Goal: Information Seeking & Learning: Learn about a topic

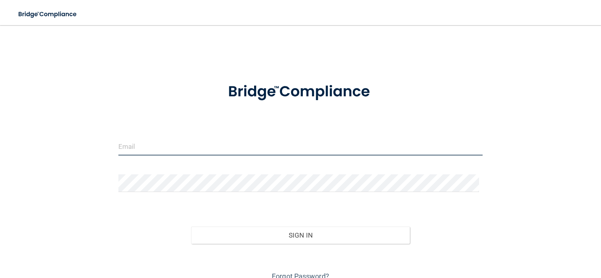
click at [124, 141] on input "email" at bounding box center [300, 147] width 364 height 18
type input "[EMAIL_ADDRESS][DOMAIN_NAME]"
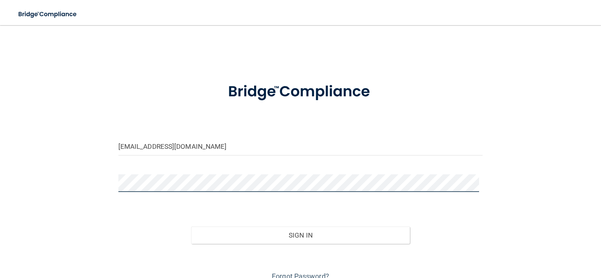
click at [90, 183] on div "[EMAIL_ADDRESS][DOMAIN_NAME] Invalid email/password. You don't have permission …" at bounding box center [300, 158] width 569 height 250
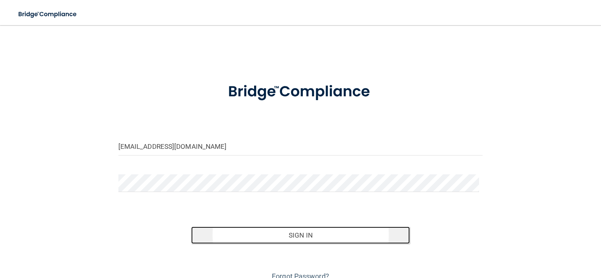
click at [288, 240] on button "Sign In" at bounding box center [300, 235] width 219 height 17
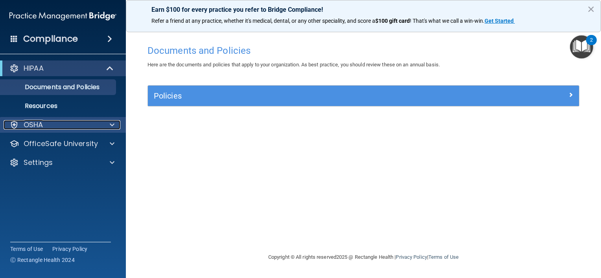
click at [41, 124] on p "OSHA" at bounding box center [34, 124] width 20 height 9
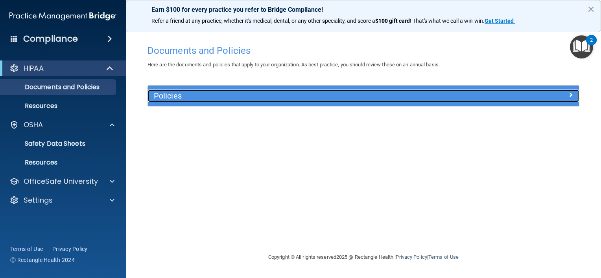
click at [549, 94] on div at bounding box center [525, 94] width 108 height 9
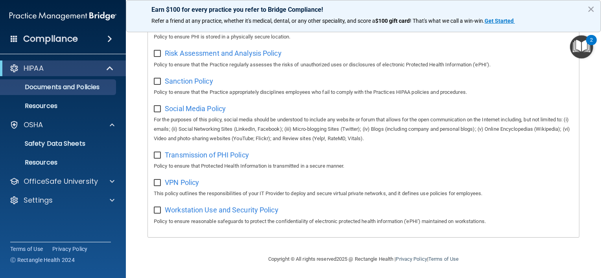
scroll to position [525, 0]
click at [175, 209] on span "Workstation Use and Security Policy" at bounding box center [222, 210] width 114 height 8
click at [60, 125] on div "OSHA" at bounding box center [52, 124] width 97 height 9
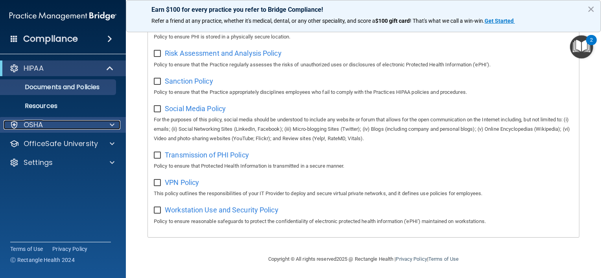
click at [110, 124] on span at bounding box center [112, 124] width 5 height 9
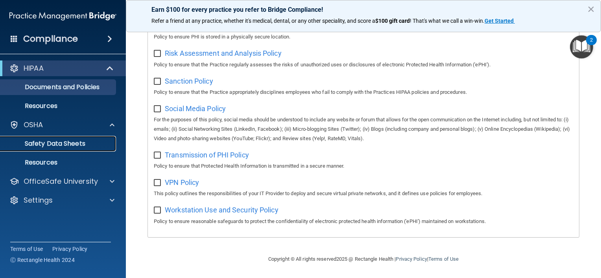
click at [54, 145] on p "Safety Data Sheets" at bounding box center [58, 144] width 107 height 8
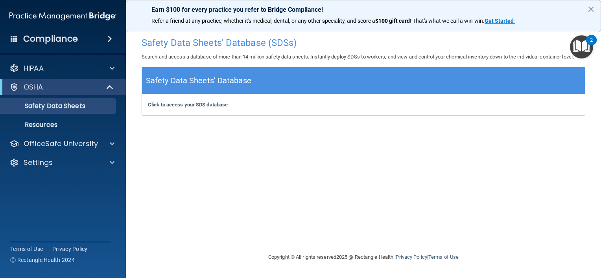
click at [578, 45] on img "Open Resource Center, 2 new notifications" at bounding box center [581, 46] width 23 height 23
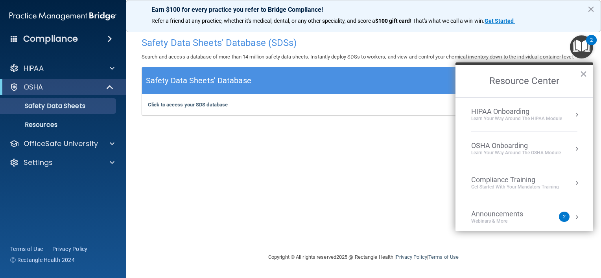
click at [546, 120] on div "Learn Your Way around the HIPAA module" at bounding box center [516, 119] width 91 height 7
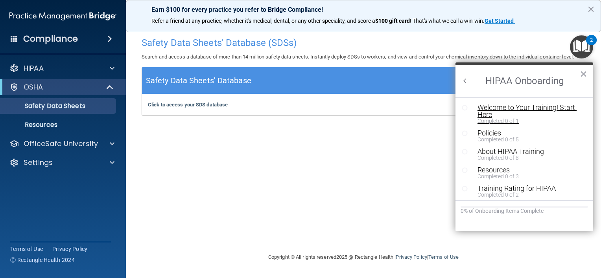
click at [492, 107] on div "Welcome to Your Training! Start Here" at bounding box center [526, 111] width 99 height 14
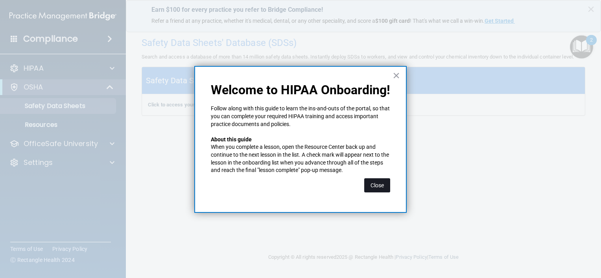
click at [373, 185] on button "Close" at bounding box center [377, 185] width 26 height 14
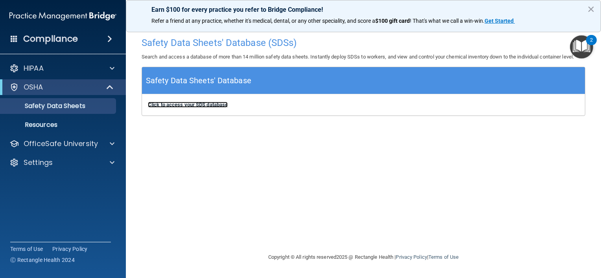
click at [224, 105] on b "Click to access your SDS database" at bounding box center [188, 105] width 80 height 6
click at [584, 42] on img "Open Resource Center, 2 new notifications" at bounding box center [581, 46] width 23 height 23
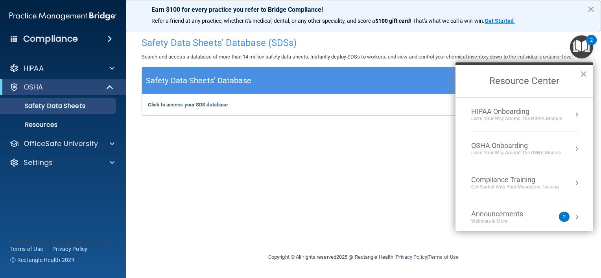
click at [533, 112] on div "HIPAA Onboarding" at bounding box center [516, 111] width 91 height 9
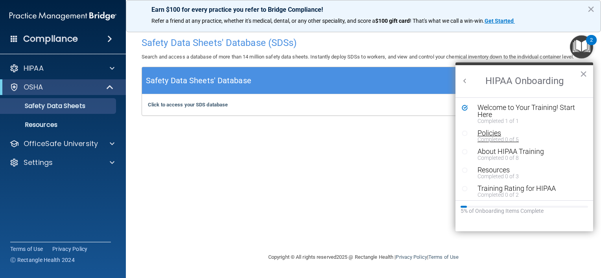
click at [489, 132] on div "Policies" at bounding box center [526, 133] width 99 height 7
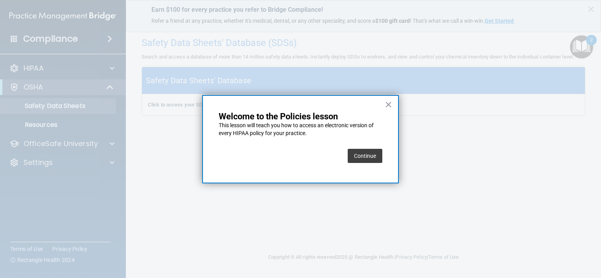
click at [371, 154] on button "Continue" at bounding box center [365, 156] width 35 height 14
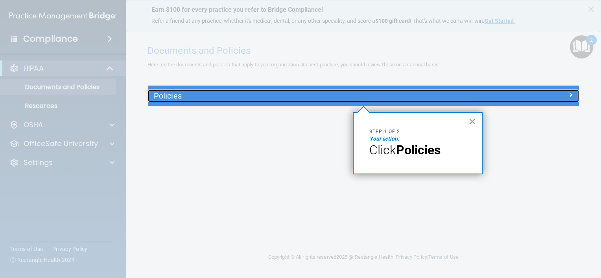
click at [190, 91] on div "Policies" at bounding box center [309, 96] width 323 height 13
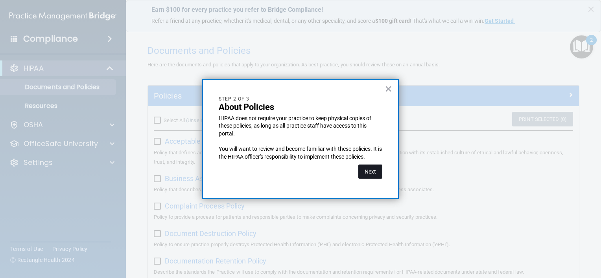
click at [372, 171] on button "Next" at bounding box center [370, 172] width 24 height 14
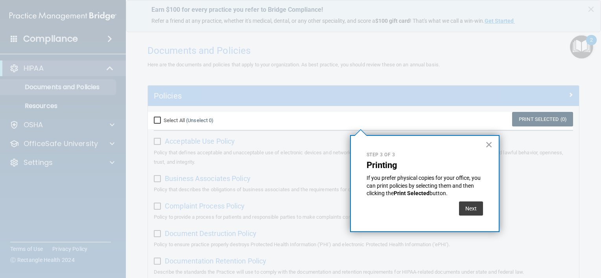
click at [157, 119] on input "Select All (Unselect 0) Unselect All" at bounding box center [158, 121] width 9 height 6
checkbox input "true"
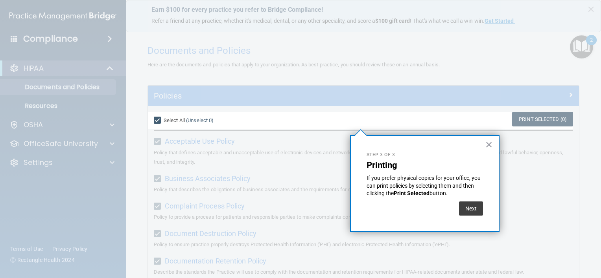
checkbox input "true"
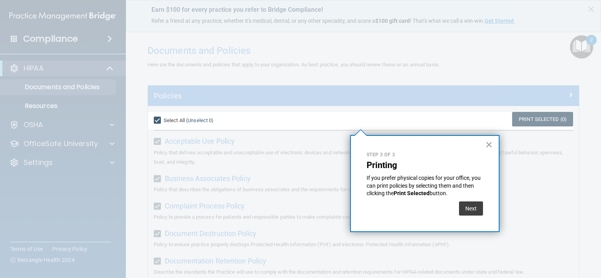
checkbox input "true"
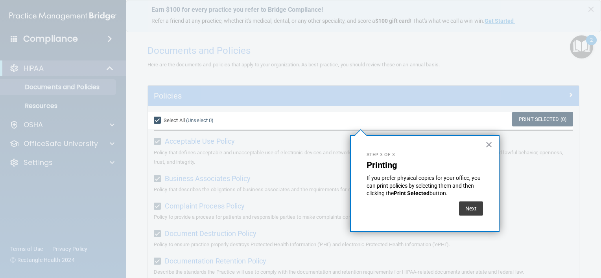
checkbox input "true"
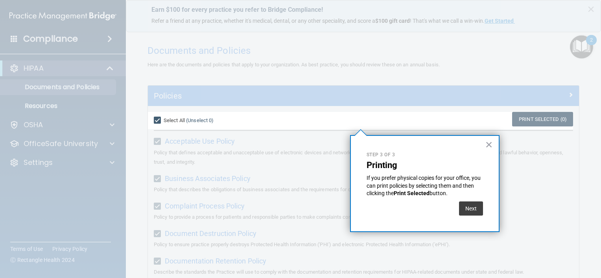
checkbox input "true"
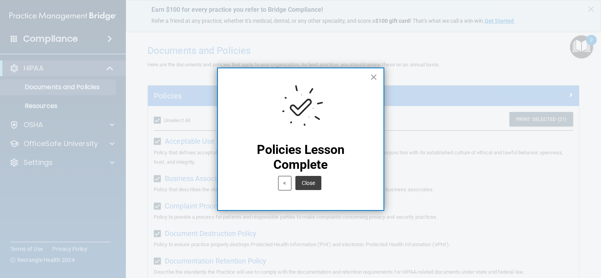
click at [309, 188] on button "Close" at bounding box center [308, 183] width 26 height 14
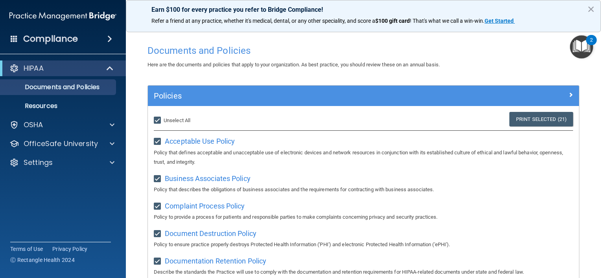
click at [579, 46] on img "Open Resource Center, 2 new notifications" at bounding box center [581, 46] width 23 height 23
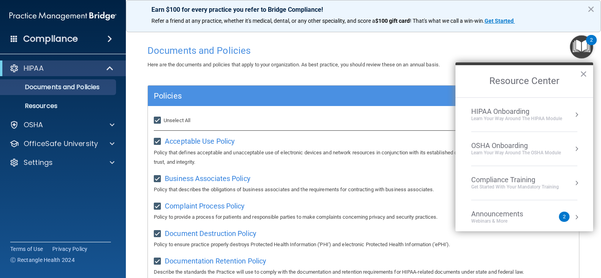
click at [522, 140] on li "OSHA Onboarding Learn your way around the OSHA module" at bounding box center [524, 149] width 106 height 34
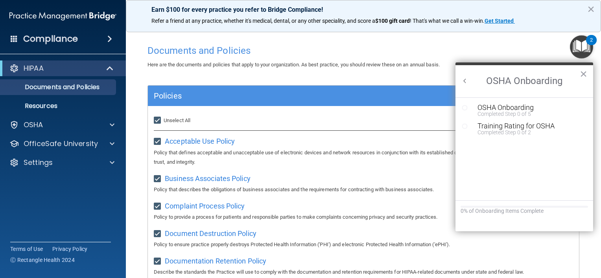
click at [582, 74] on button "×" at bounding box center [582, 74] width 7 height 13
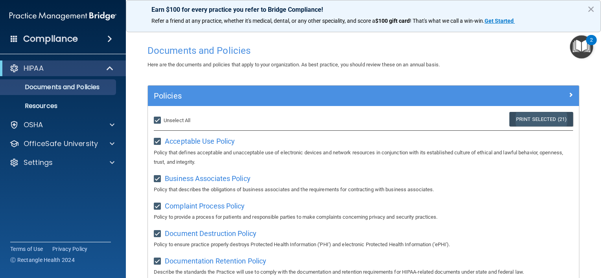
click at [533, 120] on link "Print Selected (21)" at bounding box center [541, 119] width 64 height 15
click at [582, 45] on img "Open Resource Center, 2 new notifications" at bounding box center [581, 46] width 23 height 23
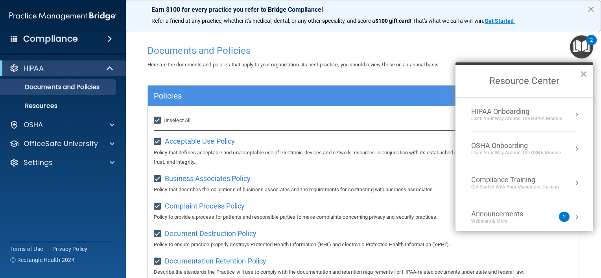
click at [503, 113] on div "HIPAA Onboarding" at bounding box center [516, 111] width 91 height 9
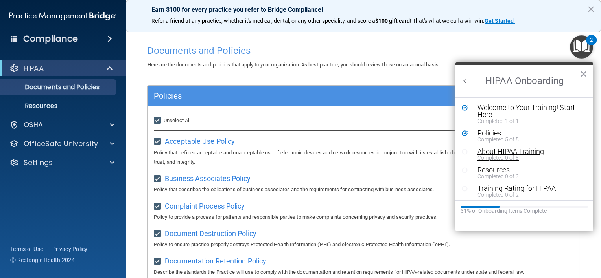
click at [486, 153] on div "About HIPAA Training" at bounding box center [526, 151] width 99 height 7
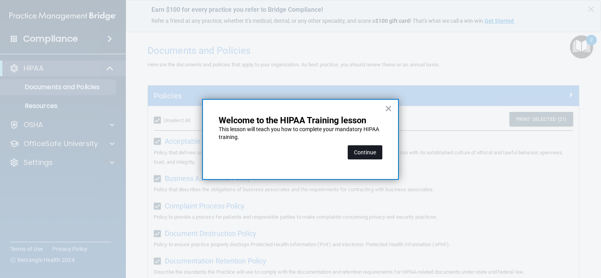
click at [357, 152] on button "Continue" at bounding box center [365, 152] width 35 height 14
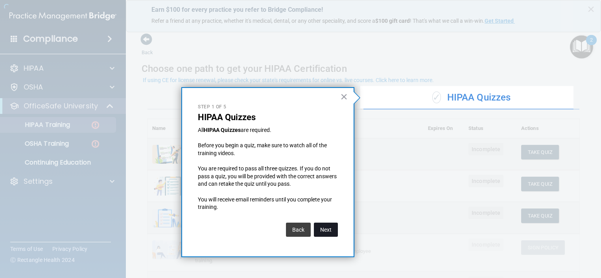
click at [322, 229] on button "Next" at bounding box center [326, 230] width 24 height 14
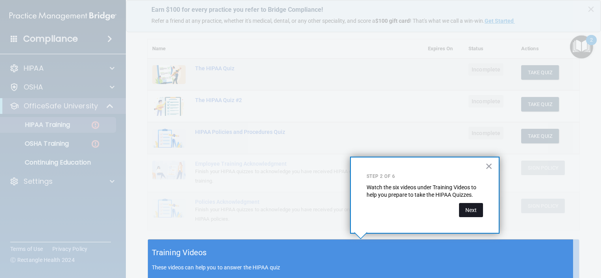
click at [476, 212] on button "Next" at bounding box center [471, 210] width 24 height 14
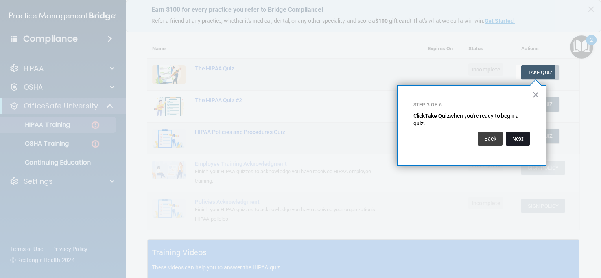
click at [520, 140] on button "Next" at bounding box center [518, 139] width 24 height 14
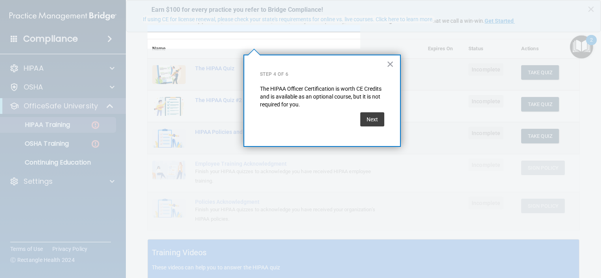
scroll to position [61, 0]
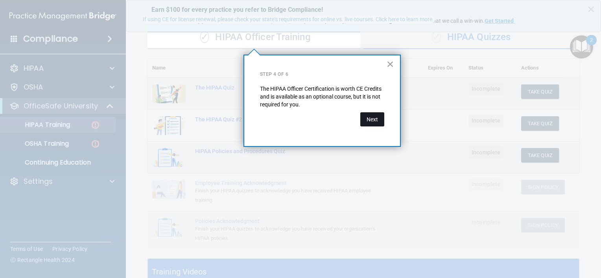
click at [368, 121] on button "Next" at bounding box center [372, 119] width 24 height 14
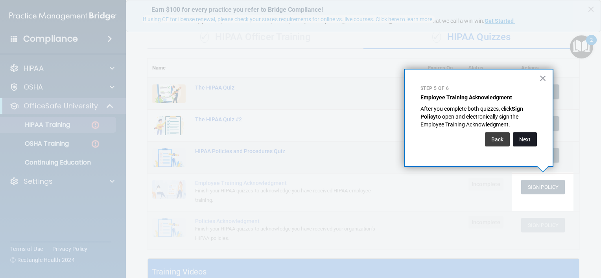
click at [524, 142] on button "Next" at bounding box center [525, 139] width 24 height 14
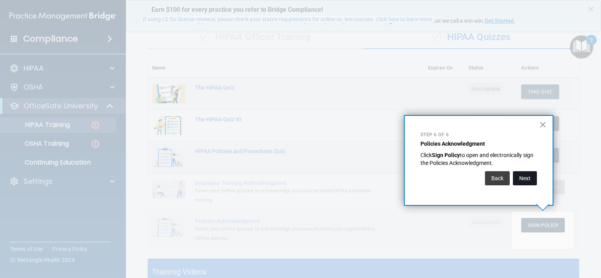
click at [525, 182] on button "Next" at bounding box center [525, 178] width 24 height 14
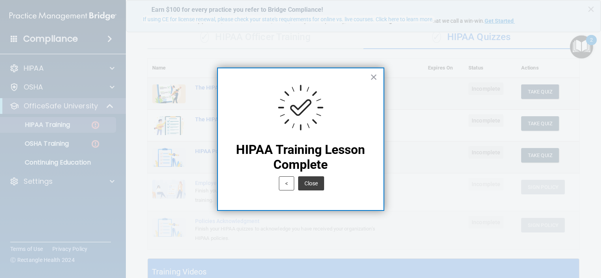
click at [317, 180] on button "Close" at bounding box center [311, 184] width 26 height 14
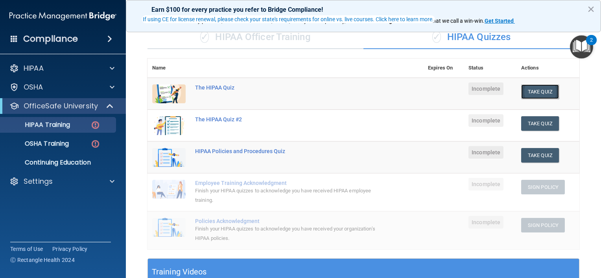
click at [524, 92] on button "Take Quiz" at bounding box center [540, 92] width 38 height 15
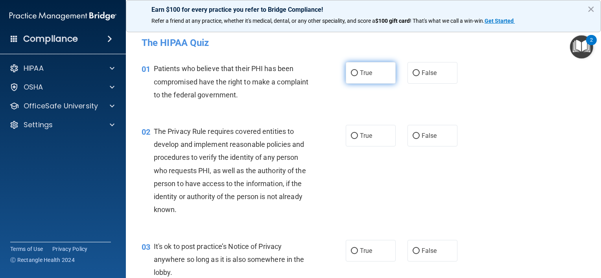
click at [351, 72] on input "True" at bounding box center [354, 73] width 7 height 6
radio input "true"
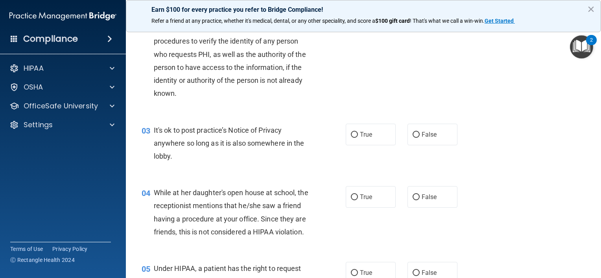
scroll to position [118, 0]
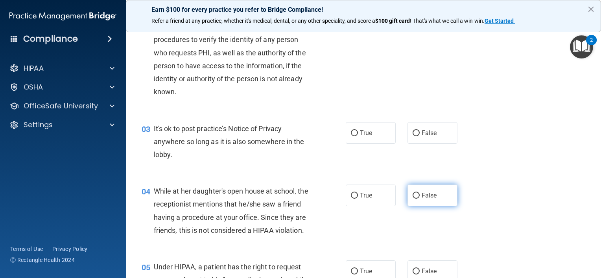
click at [412, 193] on input "False" at bounding box center [415, 196] width 7 height 6
radio input "true"
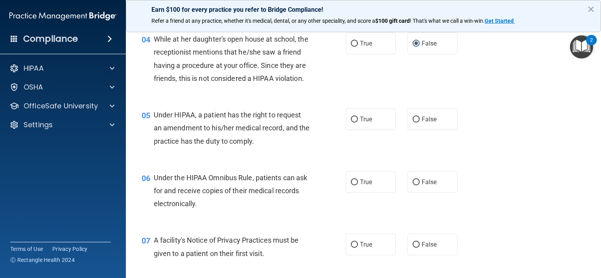
scroll to position [275, 0]
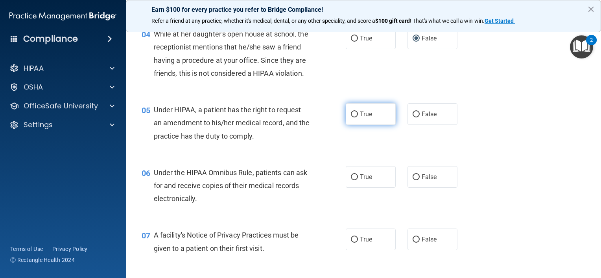
click at [351, 118] on input "True" at bounding box center [354, 115] width 7 height 6
radio input "true"
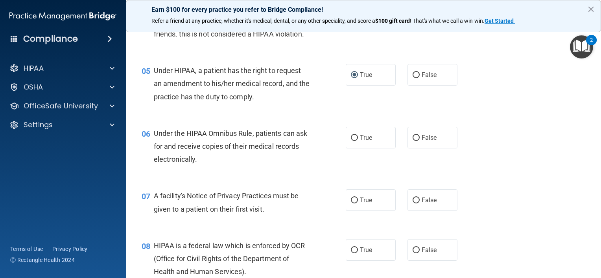
scroll to position [354, 0]
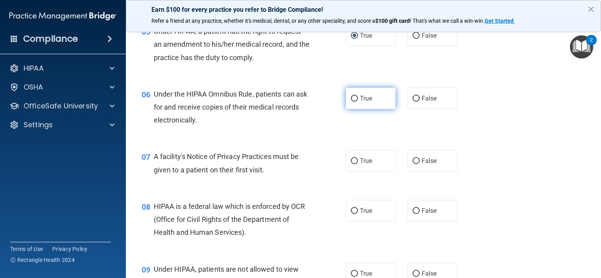
click at [351, 102] on input "True" at bounding box center [354, 99] width 7 height 6
radio input "true"
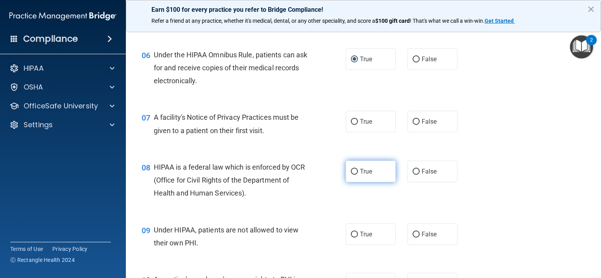
click at [351, 175] on input "True" at bounding box center [354, 172] width 7 height 6
radio input "true"
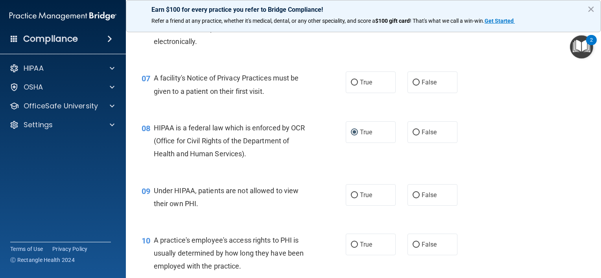
scroll to position [472, 0]
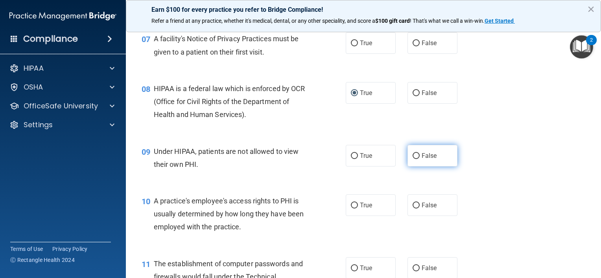
click at [412, 159] on input "False" at bounding box center [415, 156] width 7 height 6
radio input "true"
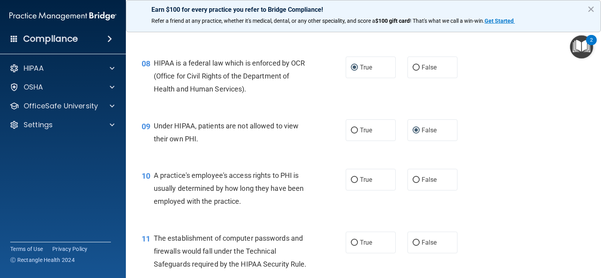
scroll to position [511, 0]
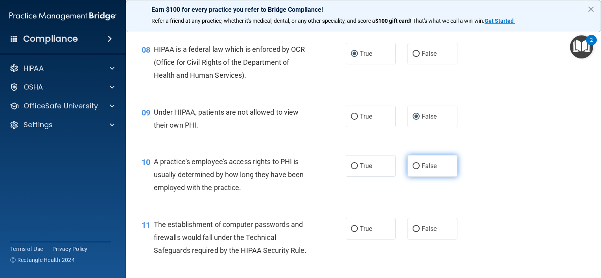
click at [412, 169] on input "False" at bounding box center [415, 167] width 7 height 6
radio input "true"
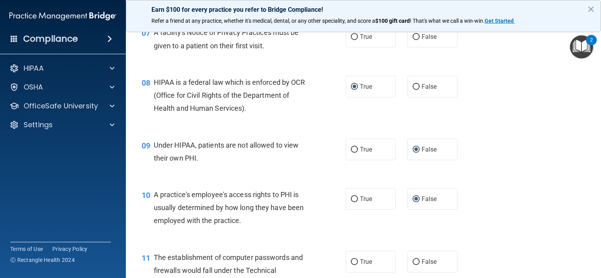
scroll to position [354, 0]
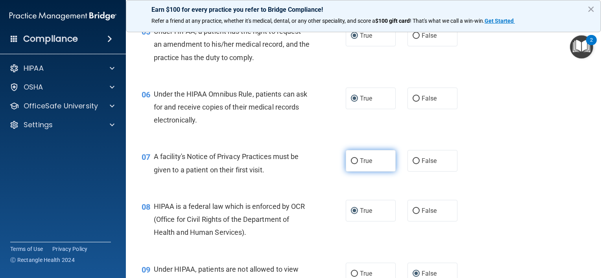
click at [351, 164] on input "True" at bounding box center [354, 161] width 7 height 6
radio input "true"
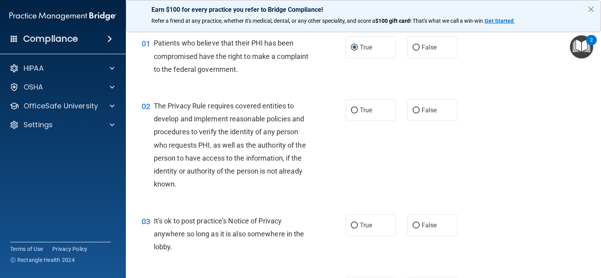
scroll to position [39, 0]
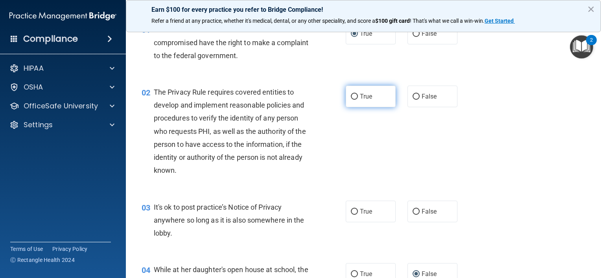
click at [352, 96] on input "True" at bounding box center [354, 97] width 7 height 6
radio input "true"
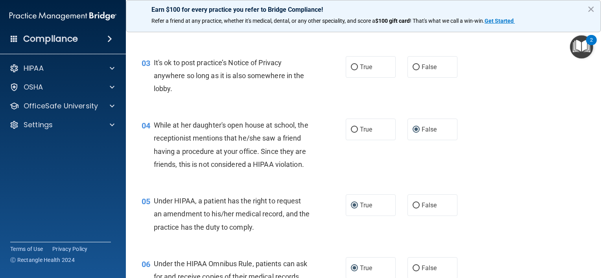
scroll to position [197, 0]
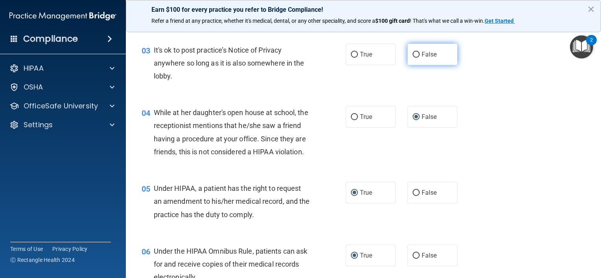
click at [412, 53] on input "False" at bounding box center [415, 55] width 7 height 6
radio input "true"
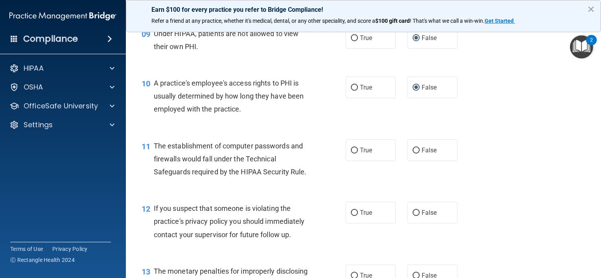
scroll to position [629, 0]
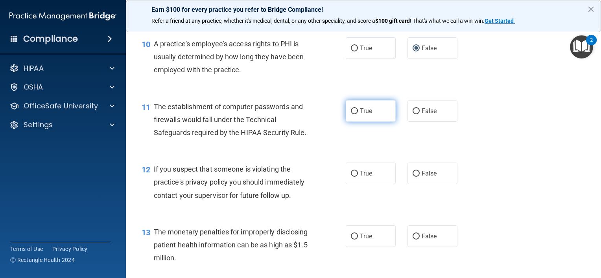
click at [351, 114] on input "True" at bounding box center [354, 112] width 7 height 6
radio input "true"
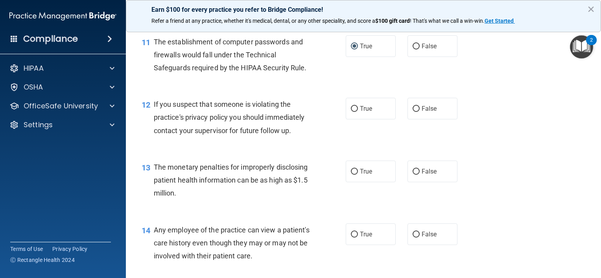
scroll to position [708, 0]
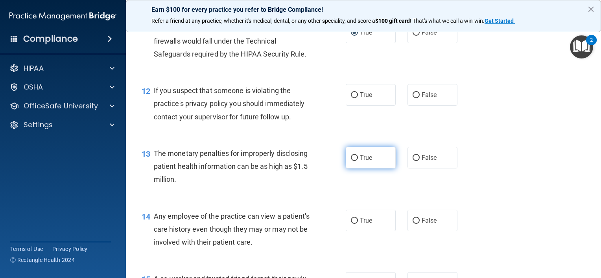
click at [351, 161] on input "True" at bounding box center [354, 158] width 7 height 6
radio input "true"
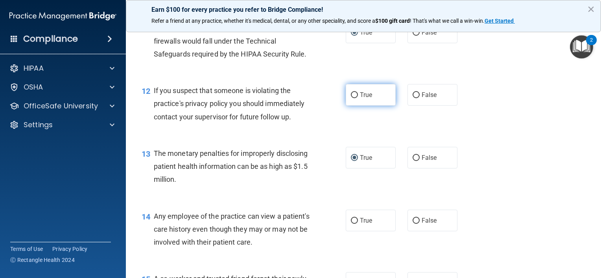
click at [351, 98] on input "True" at bounding box center [354, 95] width 7 height 6
radio input "true"
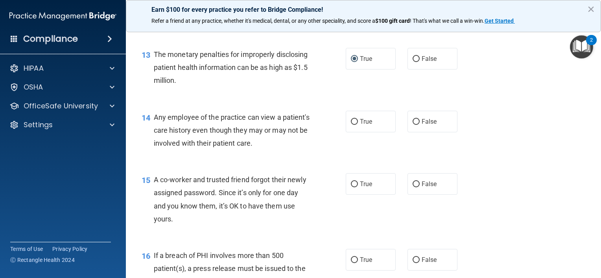
scroll to position [826, 0]
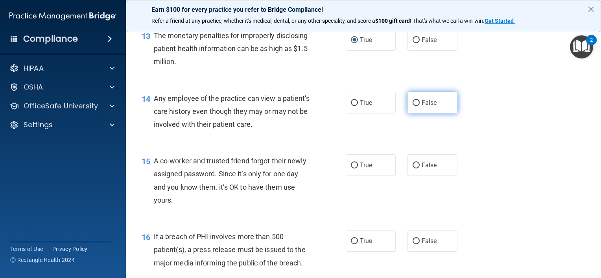
click at [413, 106] on input "False" at bounding box center [415, 103] width 7 height 6
radio input "true"
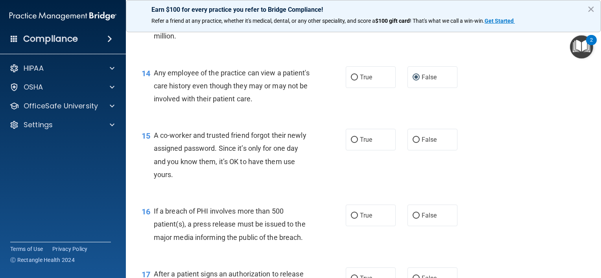
scroll to position [865, 0]
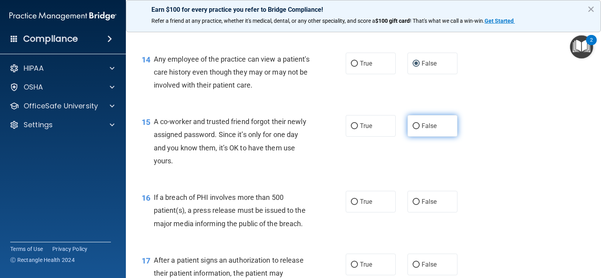
click at [412, 129] on input "False" at bounding box center [415, 126] width 7 height 6
radio input "true"
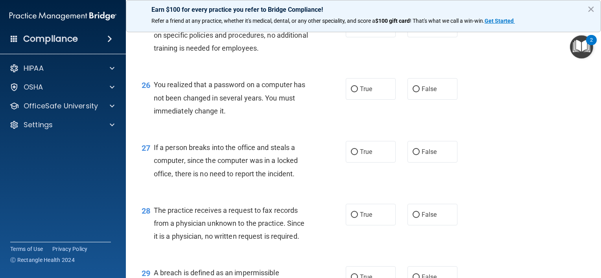
scroll to position [1730, 0]
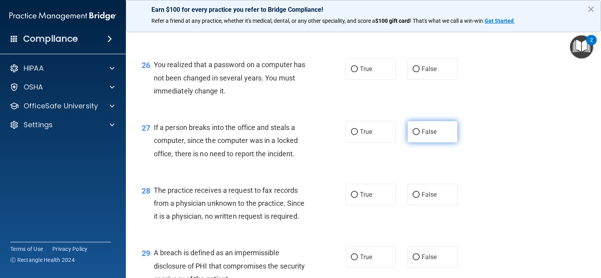
click at [412, 135] on input "False" at bounding box center [415, 132] width 7 height 6
radio input "true"
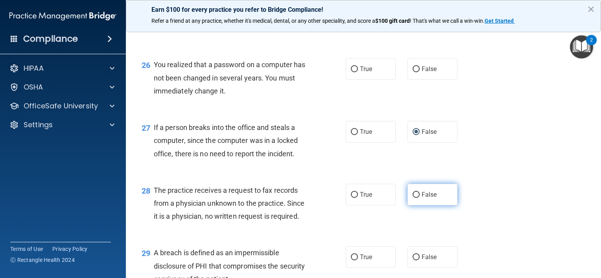
click at [408, 206] on label "False" at bounding box center [432, 195] width 50 height 22
click at [412, 198] on input "False" at bounding box center [415, 195] width 7 height 6
radio input "true"
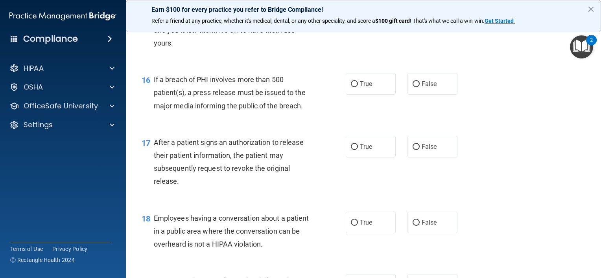
scroll to position [1022, 0]
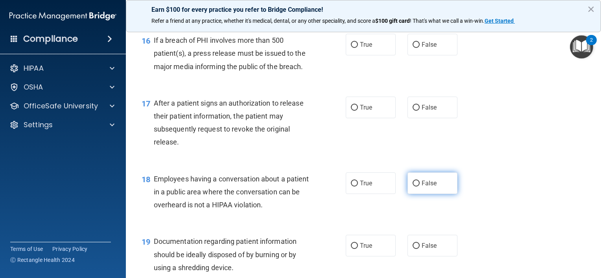
click at [413, 187] on input "False" at bounding box center [415, 184] width 7 height 6
radio input "true"
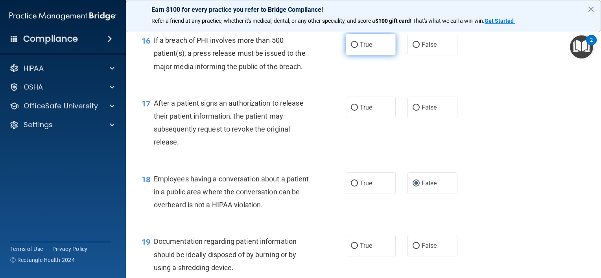
click at [352, 48] on input "True" at bounding box center [354, 45] width 7 height 6
radio input "true"
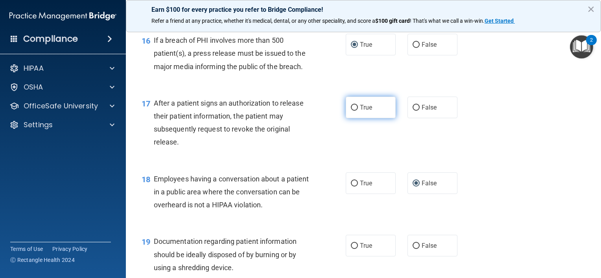
drag, startPoint x: 352, startPoint y: 121, endPoint x: 358, endPoint y: 117, distance: 7.6
click at [352, 111] on input "True" at bounding box center [354, 108] width 7 height 6
radio input "true"
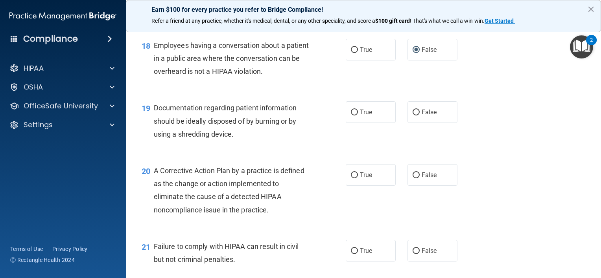
scroll to position [1179, 0]
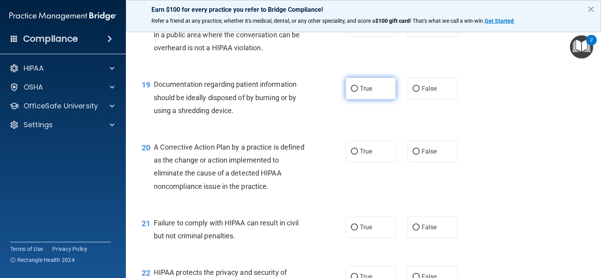
click at [351, 92] on input "True" at bounding box center [354, 89] width 7 height 6
radio input "true"
drag, startPoint x: 351, startPoint y: 164, endPoint x: 294, endPoint y: 182, distance: 59.7
click at [351, 155] on input "True" at bounding box center [354, 152] width 7 height 6
radio input "true"
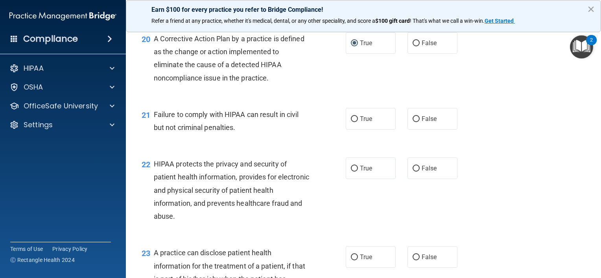
scroll to position [1297, 0]
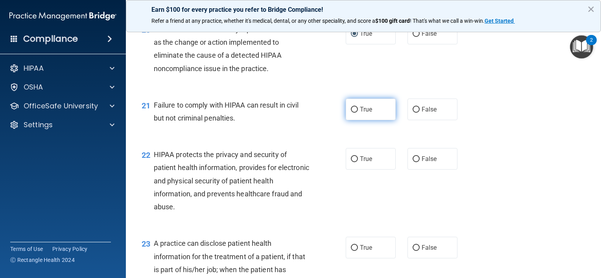
click at [352, 113] on input "True" at bounding box center [354, 110] width 7 height 6
radio input "true"
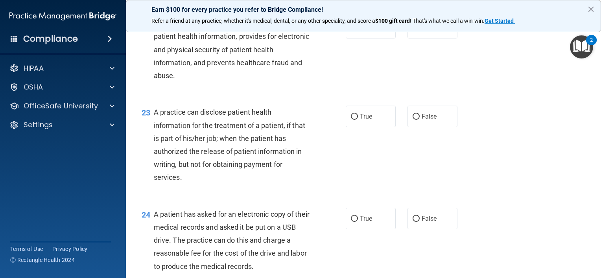
scroll to position [1415, 0]
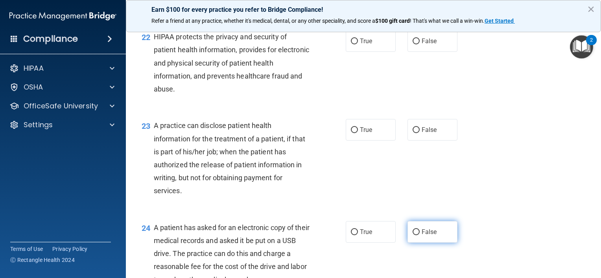
click at [413, 235] on input "False" at bounding box center [415, 233] width 7 height 6
radio input "true"
click at [414, 133] on input "False" at bounding box center [415, 130] width 7 height 6
radio input "true"
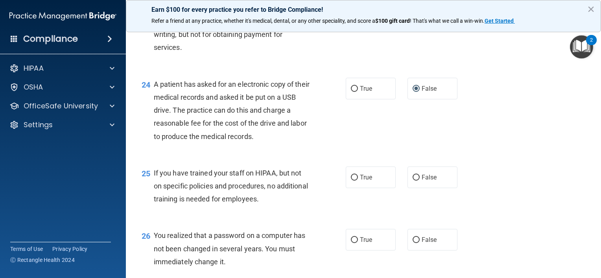
scroll to position [1573, 0]
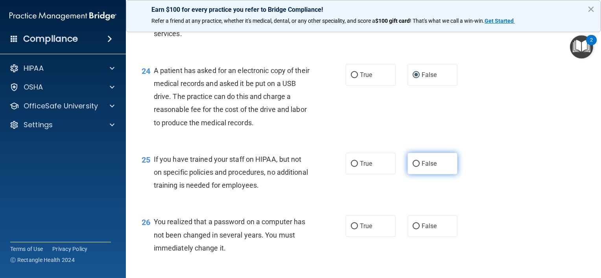
click at [413, 167] on input "False" at bounding box center [415, 164] width 7 height 6
radio input "true"
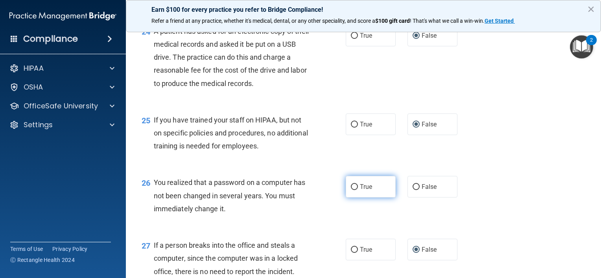
click at [352, 190] on input "True" at bounding box center [354, 187] width 7 height 6
radio input "true"
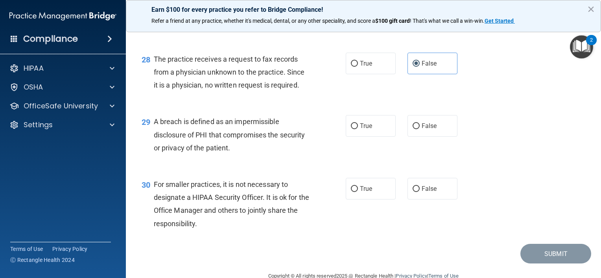
scroll to position [1848, 0]
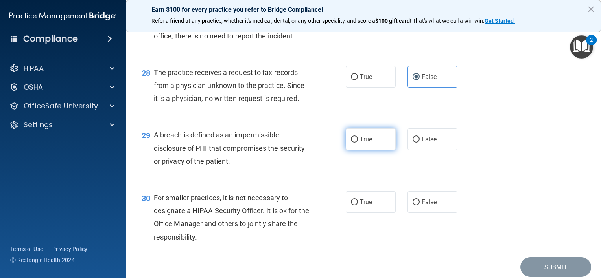
click at [351, 143] on input "True" at bounding box center [354, 140] width 7 height 6
radio input "true"
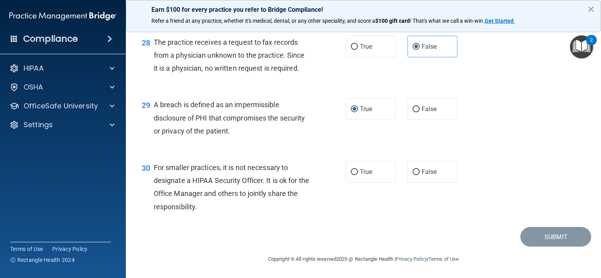
scroll to position [1891, 0]
click at [412, 173] on input "False" at bounding box center [415, 172] width 7 height 6
radio input "true"
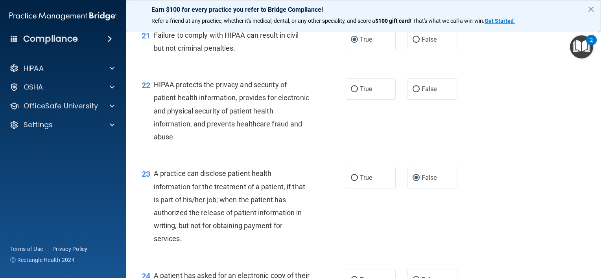
scroll to position [1341, 0]
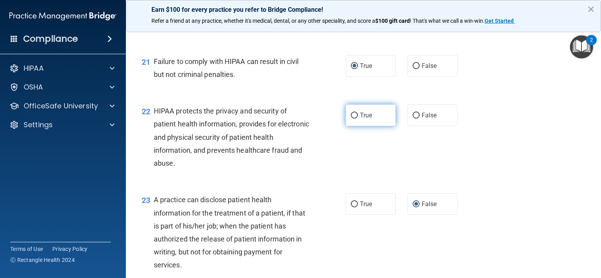
click at [351, 119] on input "True" at bounding box center [354, 116] width 7 height 6
radio input "true"
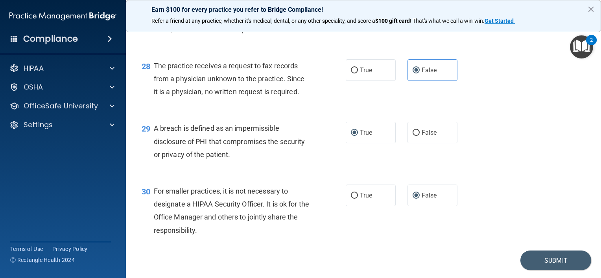
scroll to position [1891, 0]
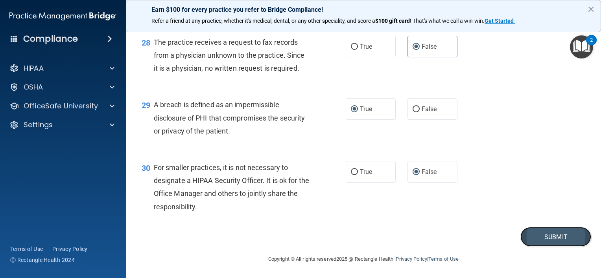
click at [538, 233] on button "Submit" at bounding box center [555, 237] width 71 height 20
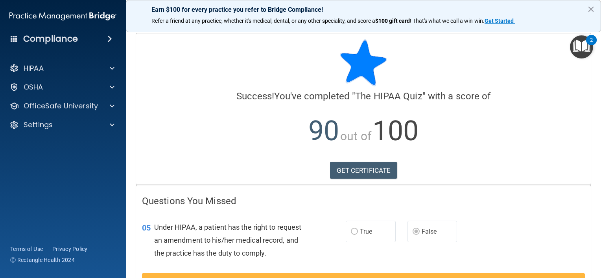
click at [579, 47] on img "Open Resource Center, 2 new notifications" at bounding box center [581, 46] width 23 height 23
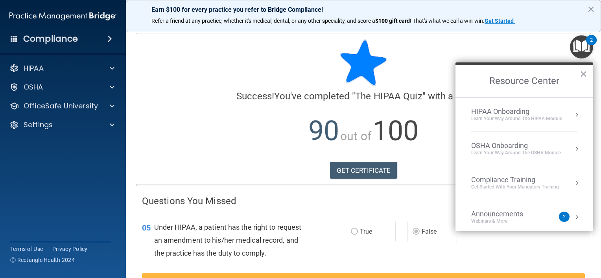
click at [511, 109] on div "HIPAA Onboarding" at bounding box center [516, 111] width 91 height 9
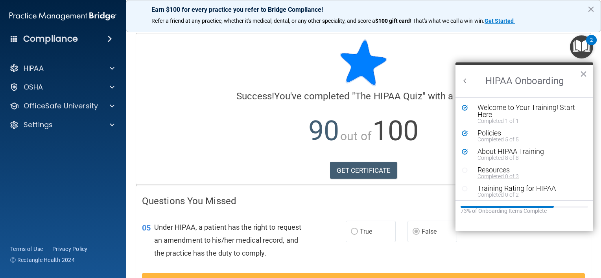
click at [495, 174] on div "Completed 0 of 3" at bounding box center [526, 177] width 99 height 6
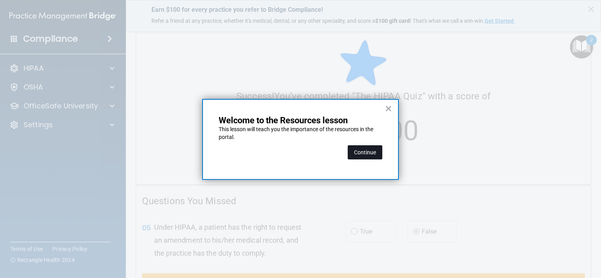
click at [369, 153] on button "Continue" at bounding box center [365, 152] width 35 height 14
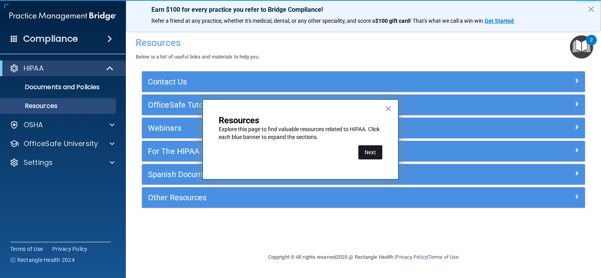
click at [368, 153] on button "Next" at bounding box center [370, 152] width 24 height 14
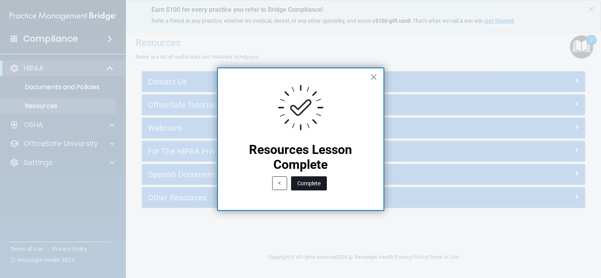
click at [304, 184] on button "Complete" at bounding box center [309, 184] width 36 height 14
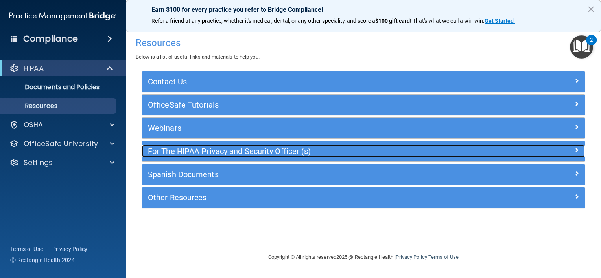
click at [275, 153] on h5 "For The HIPAA Privacy and Security Officer (s)" at bounding box center [308, 151] width 320 height 9
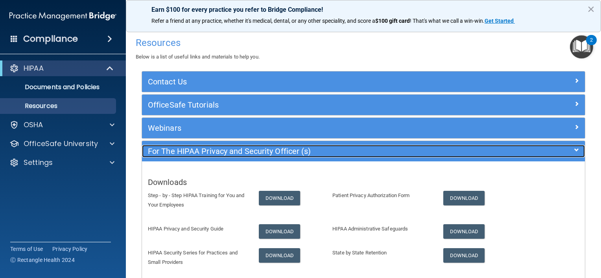
click at [283, 150] on h5 "For The HIPAA Privacy and Security Officer (s)" at bounding box center [308, 151] width 320 height 9
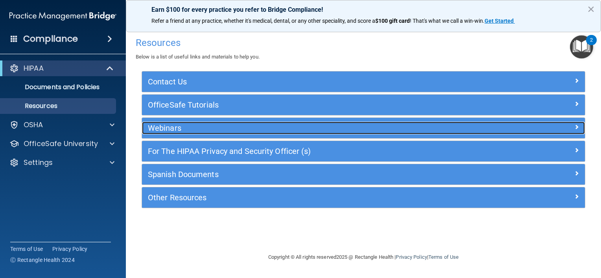
click at [189, 126] on h5 "Webinars" at bounding box center [308, 128] width 320 height 9
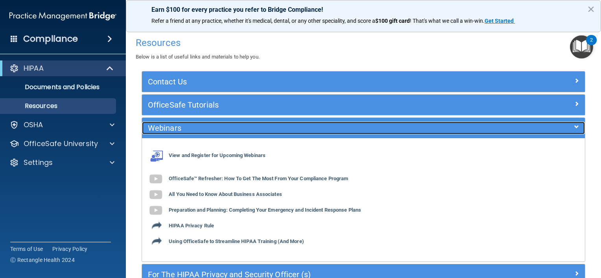
click at [194, 129] on h5 "Webinars" at bounding box center [308, 128] width 320 height 9
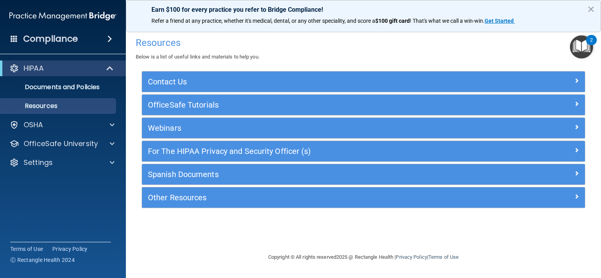
click at [581, 46] on img "Open Resource Center, 2 new notifications" at bounding box center [581, 46] width 23 height 23
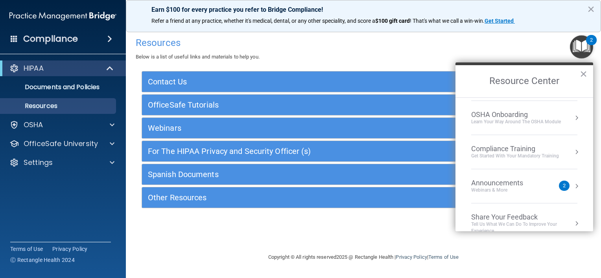
scroll to position [43, 0]
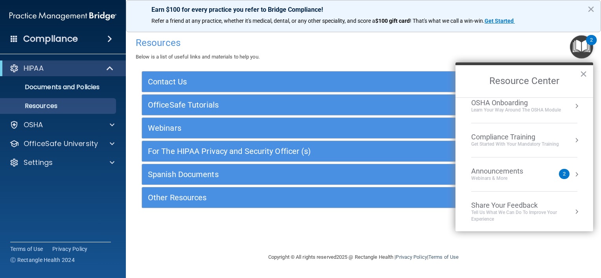
click at [496, 173] on div "Announcements" at bounding box center [505, 171] width 68 height 9
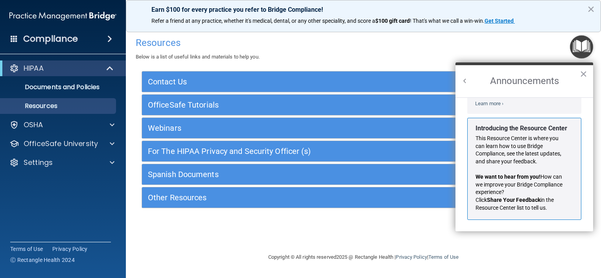
scroll to position [104, 0]
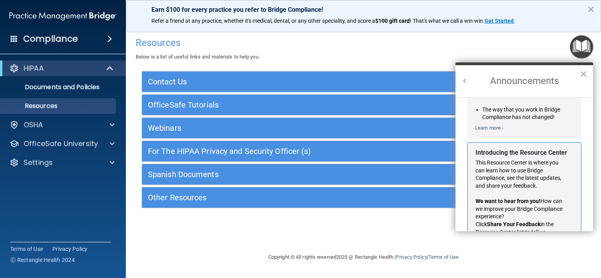
click at [579, 40] on img "Open Resource Center" at bounding box center [581, 46] width 23 height 23
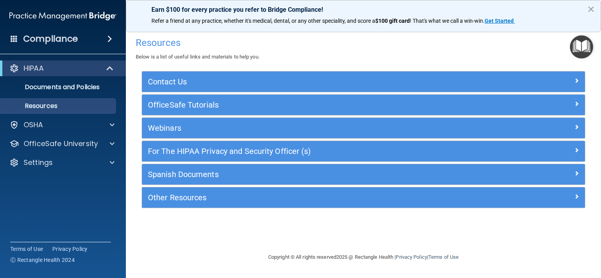
click at [572, 46] on img "Open Resource Center" at bounding box center [581, 46] width 23 height 23
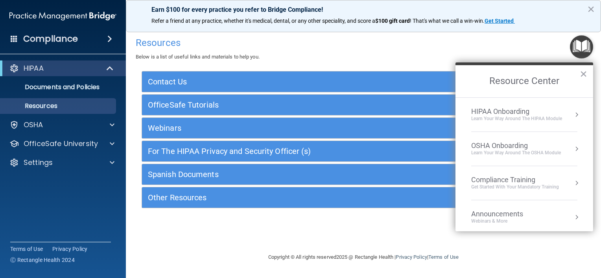
click at [582, 74] on button "×" at bounding box center [582, 74] width 7 height 13
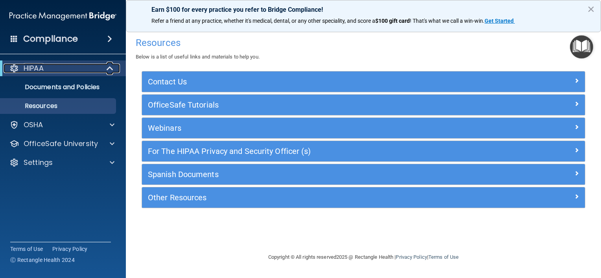
click at [33, 70] on p "HIPAA" at bounding box center [34, 68] width 20 height 9
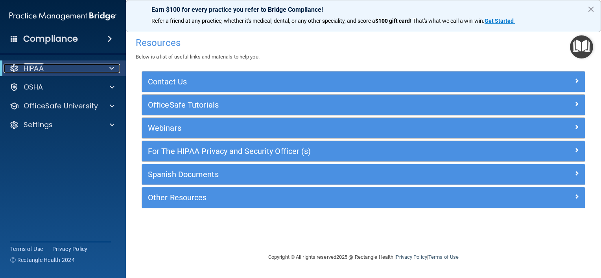
click at [109, 68] on span at bounding box center [111, 68] width 5 height 9
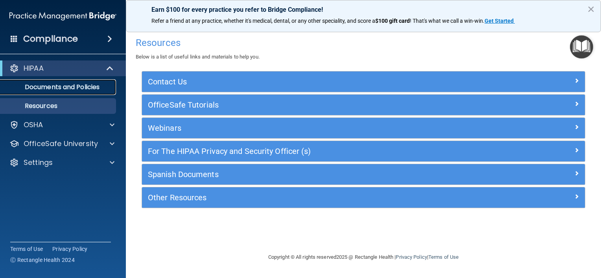
click at [70, 88] on p "Documents and Policies" at bounding box center [58, 87] width 107 height 8
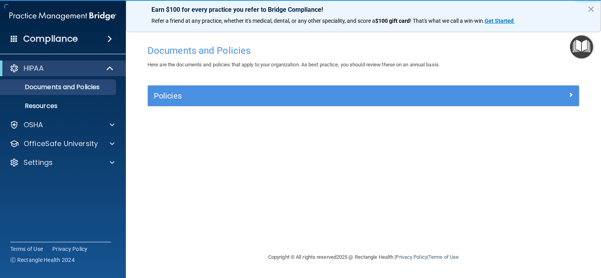
click at [581, 46] on img "Open Resource Center" at bounding box center [581, 46] width 23 height 23
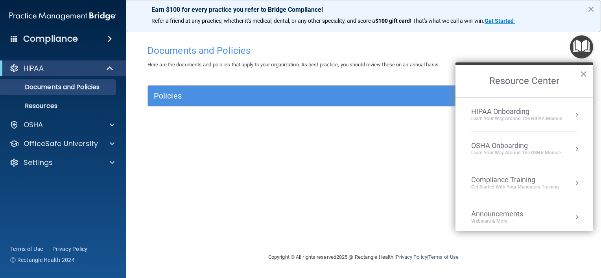
click at [588, 72] on h2 "Resource Center" at bounding box center [524, 81] width 138 height 32
click at [43, 109] on p "Resources" at bounding box center [58, 106] width 107 height 8
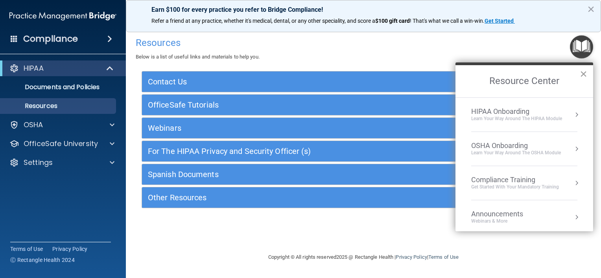
click at [585, 72] on button "×" at bounding box center [582, 74] width 7 height 13
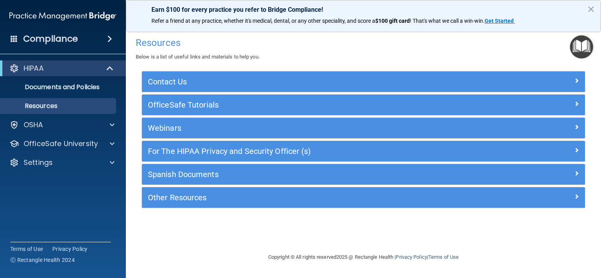
click at [74, 36] on h4 "Compliance" at bounding box center [50, 38] width 55 height 11
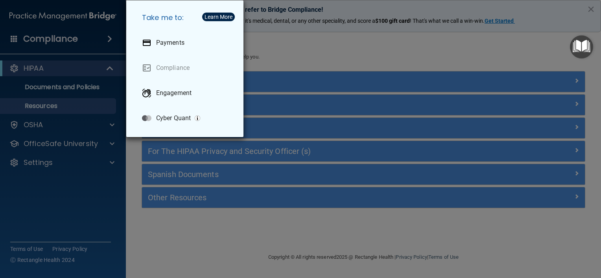
click at [72, 37] on div "Take me to: Payments Compliance Engagement Cyber Quant" at bounding box center [300, 139] width 601 height 278
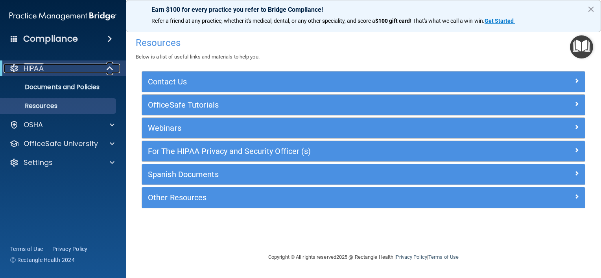
click at [52, 67] on div "HIPAA" at bounding box center [52, 68] width 97 height 9
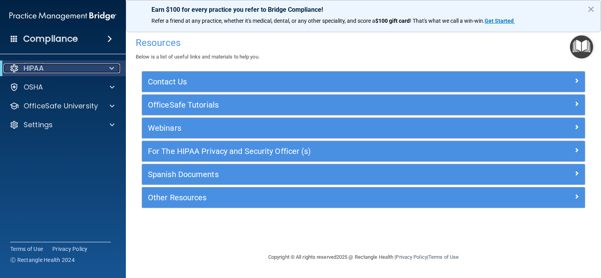
click at [53, 70] on div "HIPAA" at bounding box center [52, 68] width 97 height 9
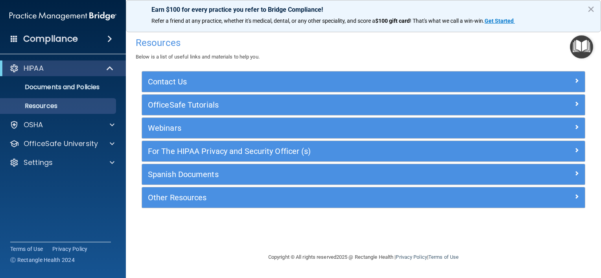
click at [583, 44] on img "Open Resource Center" at bounding box center [581, 46] width 23 height 23
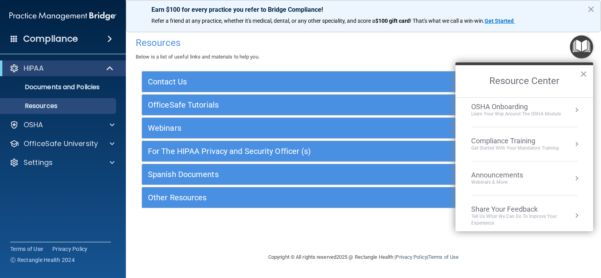
scroll to position [43, 0]
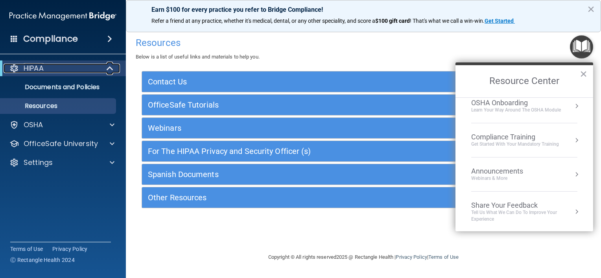
click at [68, 68] on div "HIPAA" at bounding box center [52, 68] width 97 height 9
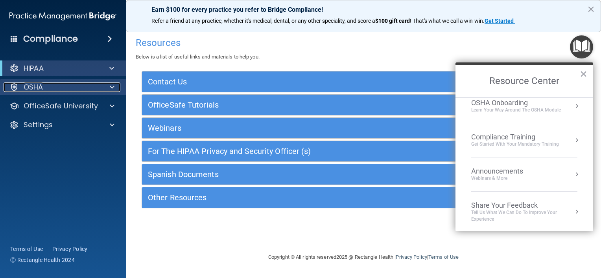
click at [46, 90] on div "OSHA" at bounding box center [52, 87] width 97 height 9
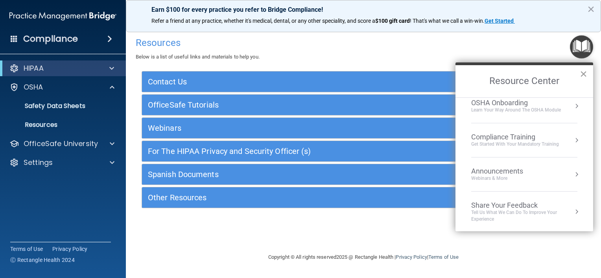
click at [582, 75] on button "×" at bounding box center [582, 74] width 7 height 13
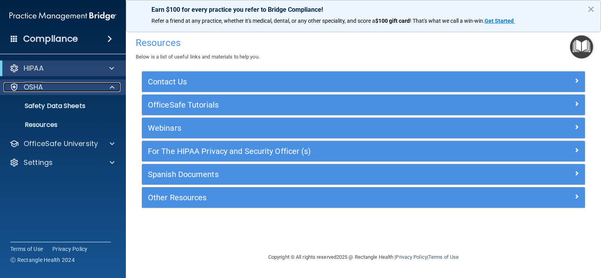
click at [40, 86] on p "OSHA" at bounding box center [34, 87] width 20 height 9
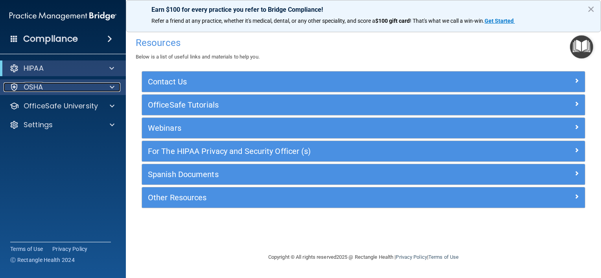
click at [41, 86] on p "OSHA" at bounding box center [34, 87] width 20 height 9
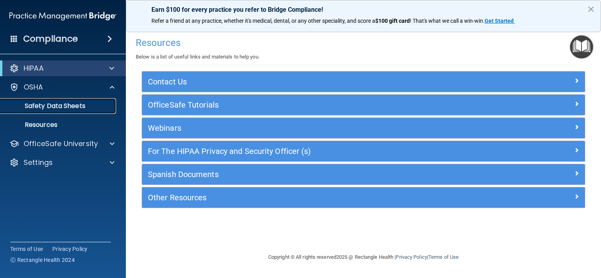
click at [46, 107] on p "Safety Data Sheets" at bounding box center [58, 106] width 107 height 8
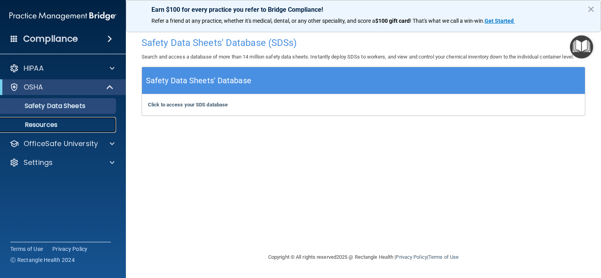
click at [42, 124] on p "Resources" at bounding box center [58, 125] width 107 height 8
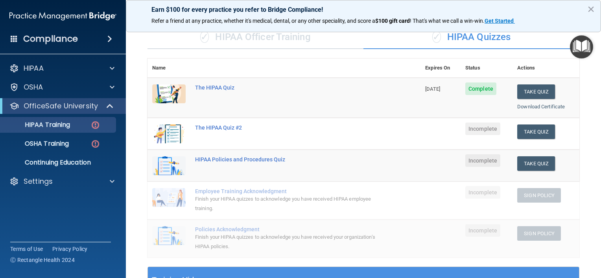
scroll to position [118, 0]
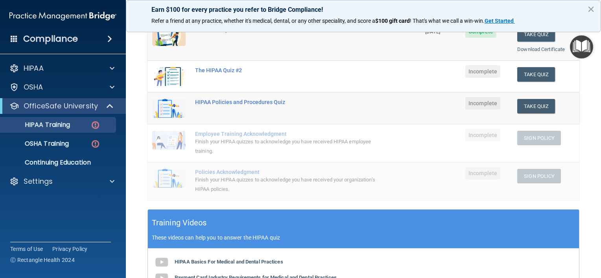
click at [580, 46] on img "Open Resource Center" at bounding box center [581, 46] width 23 height 23
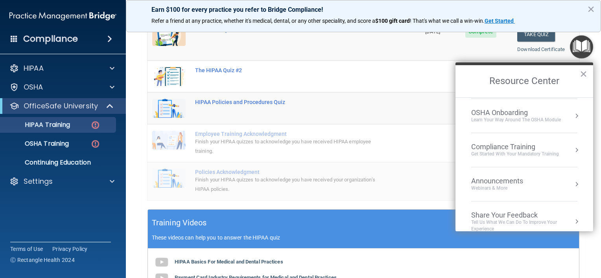
scroll to position [43, 0]
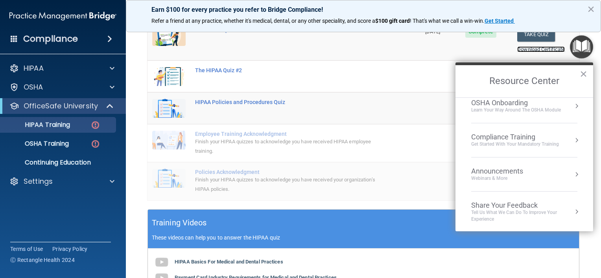
click at [523, 50] on link "Download Certificate" at bounding box center [541, 49] width 48 height 6
click at [583, 72] on button "×" at bounding box center [582, 74] width 7 height 13
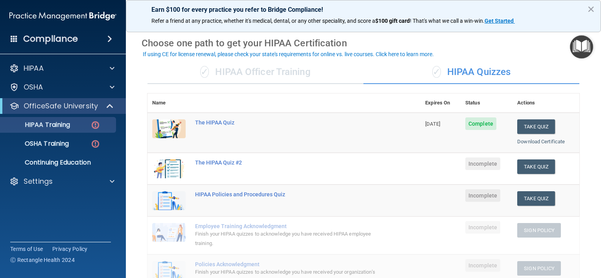
scroll to position [39, 0]
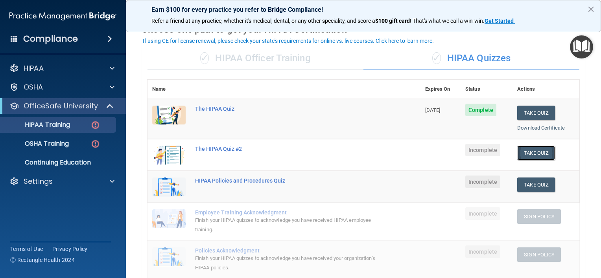
click at [526, 152] on button "Take Quiz" at bounding box center [536, 153] width 38 height 15
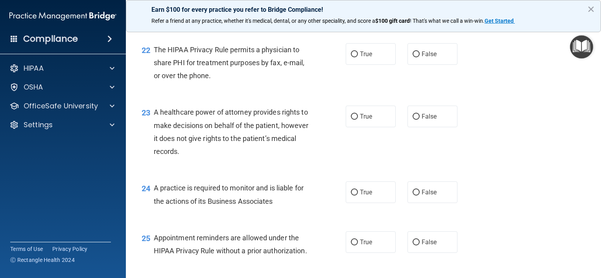
scroll to position [1337, 0]
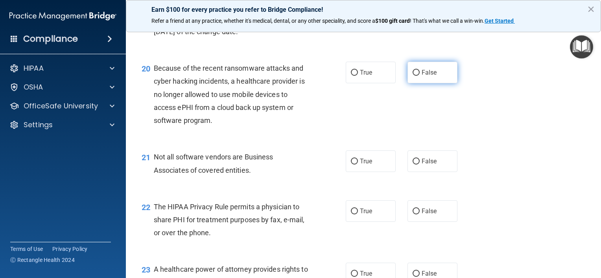
click at [413, 76] on input "False" at bounding box center [415, 73] width 7 height 6
radio input "true"
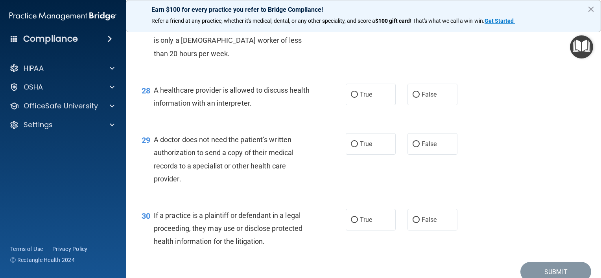
scroll to position [1904, 0]
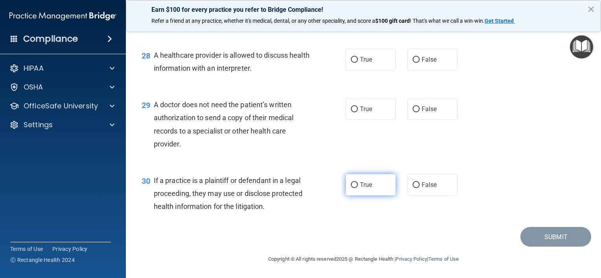
click at [351, 182] on input "True" at bounding box center [354, 185] width 7 height 6
radio input "true"
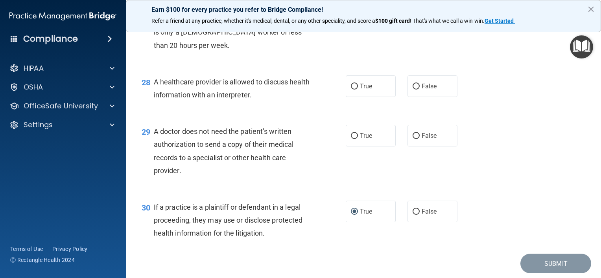
scroll to position [1786, 0]
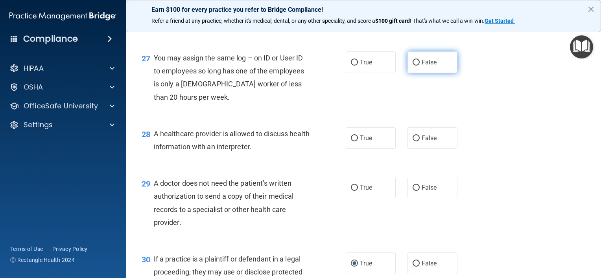
click at [412, 66] on input "False" at bounding box center [415, 63] width 7 height 6
radio input "true"
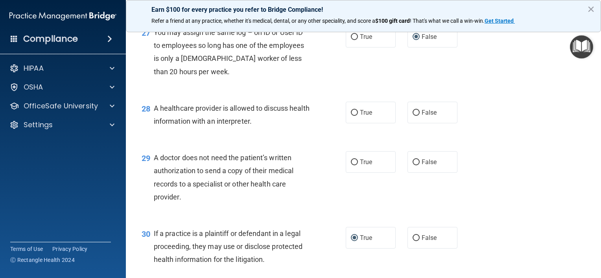
scroll to position [1826, 0]
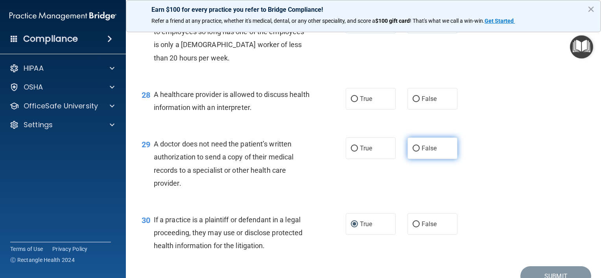
click at [412, 152] on input "False" at bounding box center [415, 149] width 7 height 6
radio input "true"
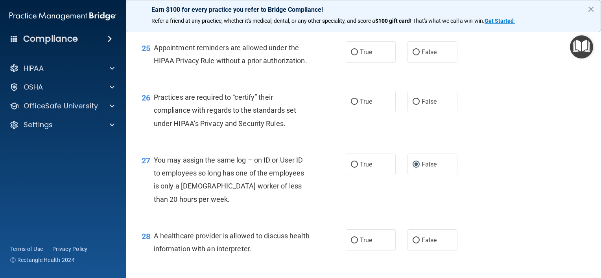
scroll to position [1629, 0]
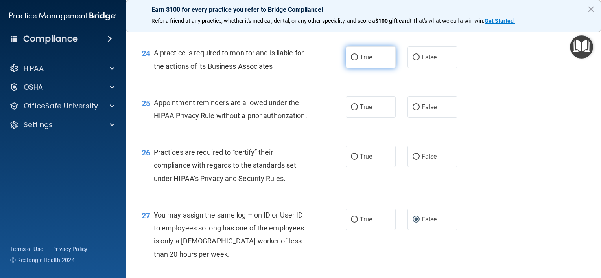
click at [352, 61] on input "True" at bounding box center [354, 58] width 7 height 6
radio input "true"
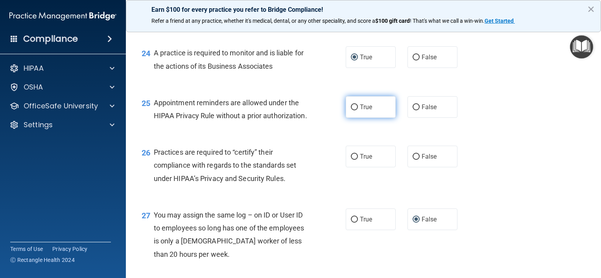
click at [352, 110] on input "True" at bounding box center [354, 108] width 7 height 6
radio input "true"
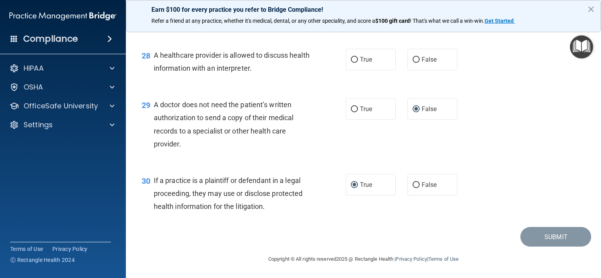
scroll to position [1904, 0]
click at [351, 59] on input "True" at bounding box center [354, 60] width 7 height 6
radio input "true"
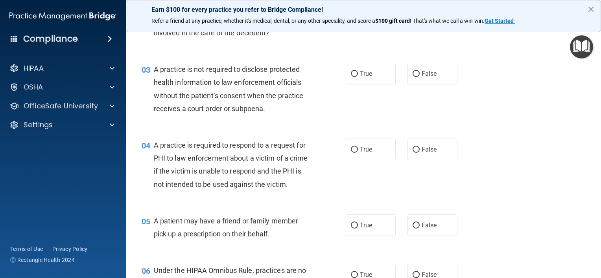
scroll to position [0, 0]
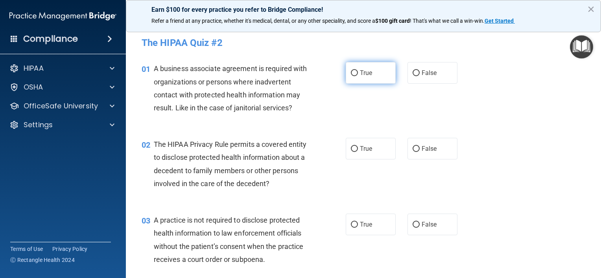
drag, startPoint x: 352, startPoint y: 72, endPoint x: 351, endPoint y: 75, distance: 4.0
click at [352, 72] on input "True" at bounding box center [354, 73] width 7 height 6
radio input "true"
click at [412, 72] on input "False" at bounding box center [415, 73] width 7 height 6
radio input "true"
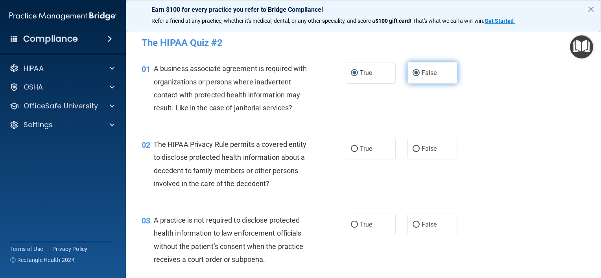
radio input "false"
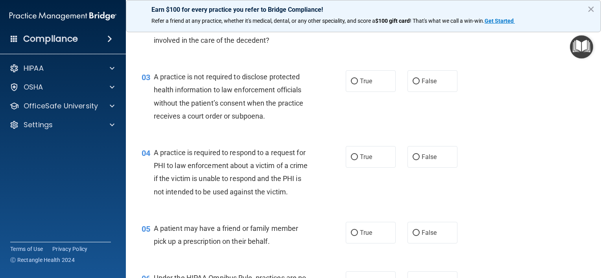
scroll to position [157, 0]
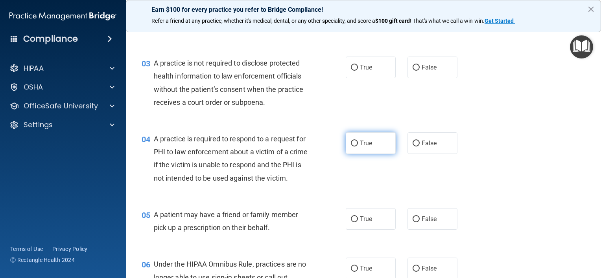
click at [352, 143] on input "True" at bounding box center [354, 144] width 7 height 6
radio input "true"
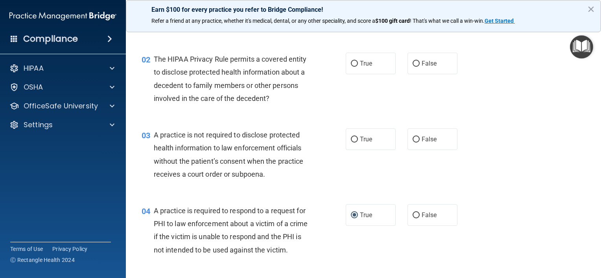
scroll to position [79, 0]
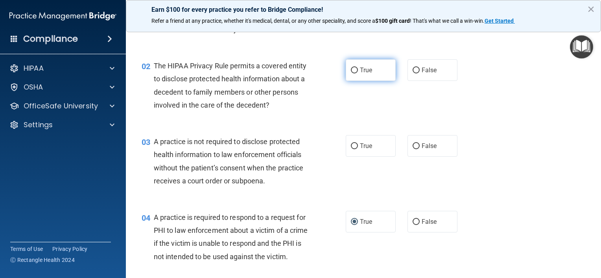
click at [351, 69] on input "True" at bounding box center [354, 71] width 7 height 6
radio input "true"
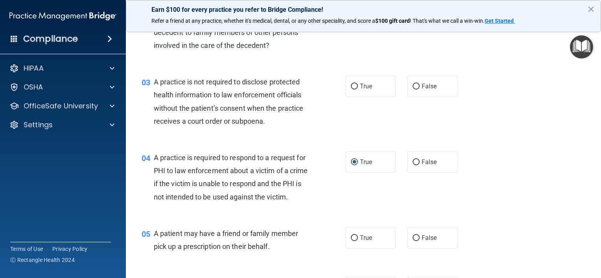
scroll to position [157, 0]
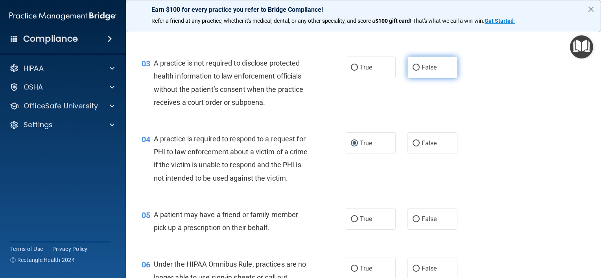
click at [413, 67] on input "False" at bounding box center [415, 68] width 7 height 6
radio input "true"
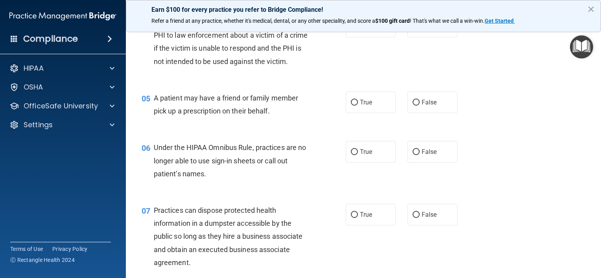
scroll to position [275, 0]
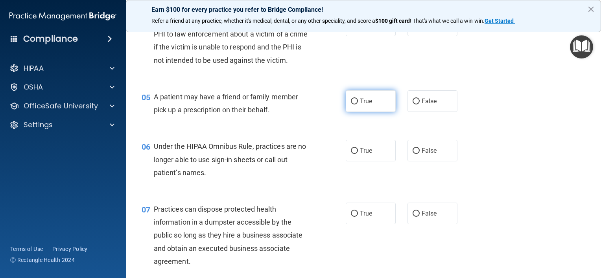
click at [351, 105] on input "True" at bounding box center [354, 102] width 7 height 6
radio input "true"
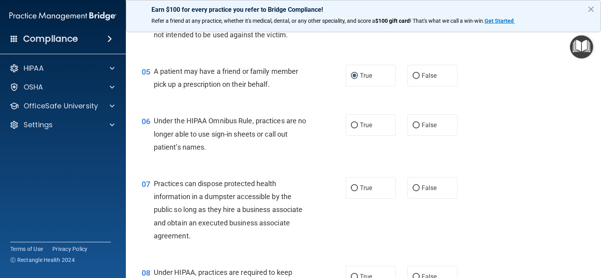
scroll to position [315, 0]
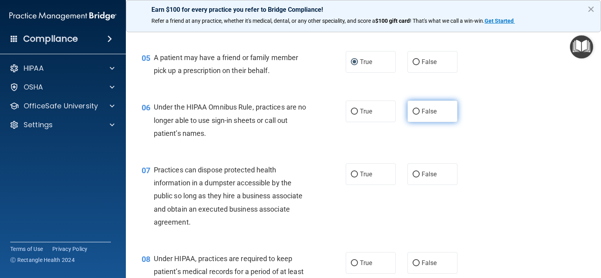
drag, startPoint x: 415, startPoint y: 125, endPoint x: 406, endPoint y: 127, distance: 9.6
click at [413, 115] on input "False" at bounding box center [415, 112] width 7 height 6
radio input "true"
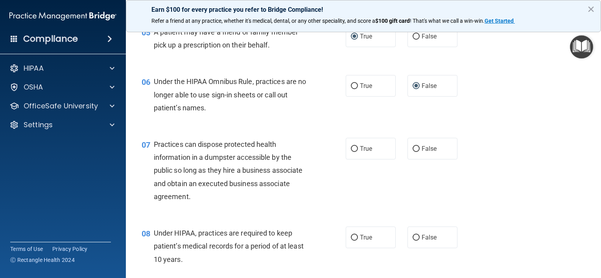
scroll to position [354, 0]
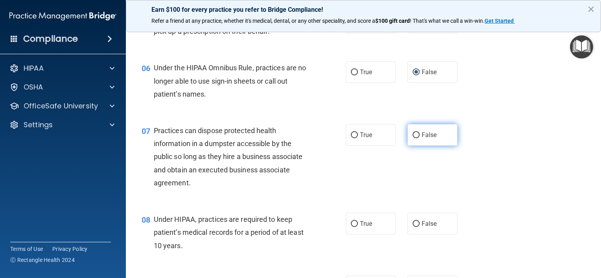
click at [415, 138] on input "False" at bounding box center [415, 135] width 7 height 6
radio input "true"
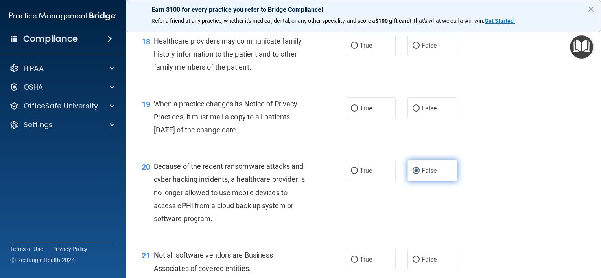
scroll to position [1297, 0]
